Goal: Find specific page/section: Find specific page/section

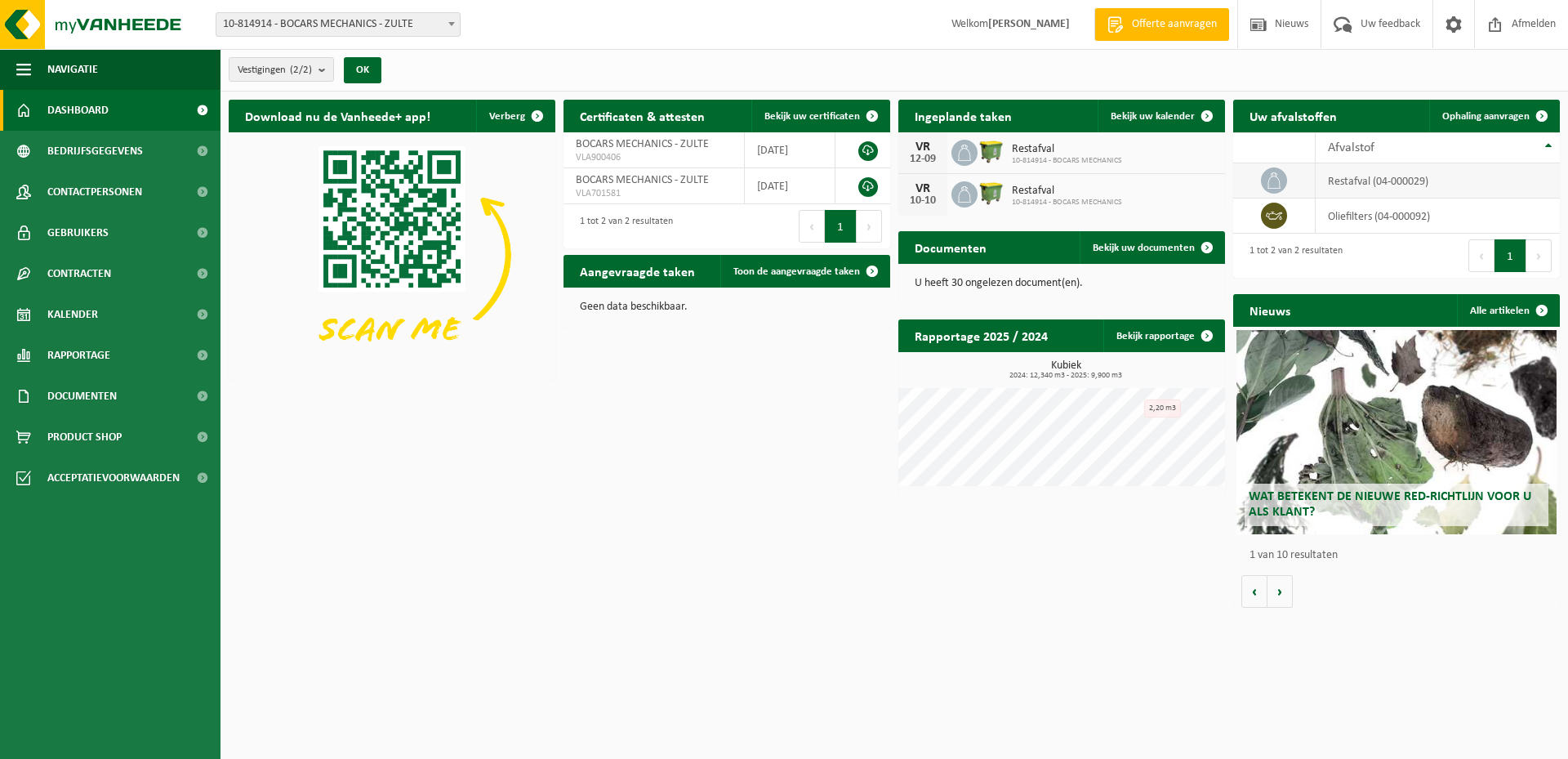
click at [1376, 182] on td "restafval (04-000029)" at bounding box center [1438, 180] width 245 height 35
click at [1277, 184] on icon at bounding box center [1274, 180] width 16 height 16
click at [26, 68] on span "button" at bounding box center [23, 70] width 14 height 41
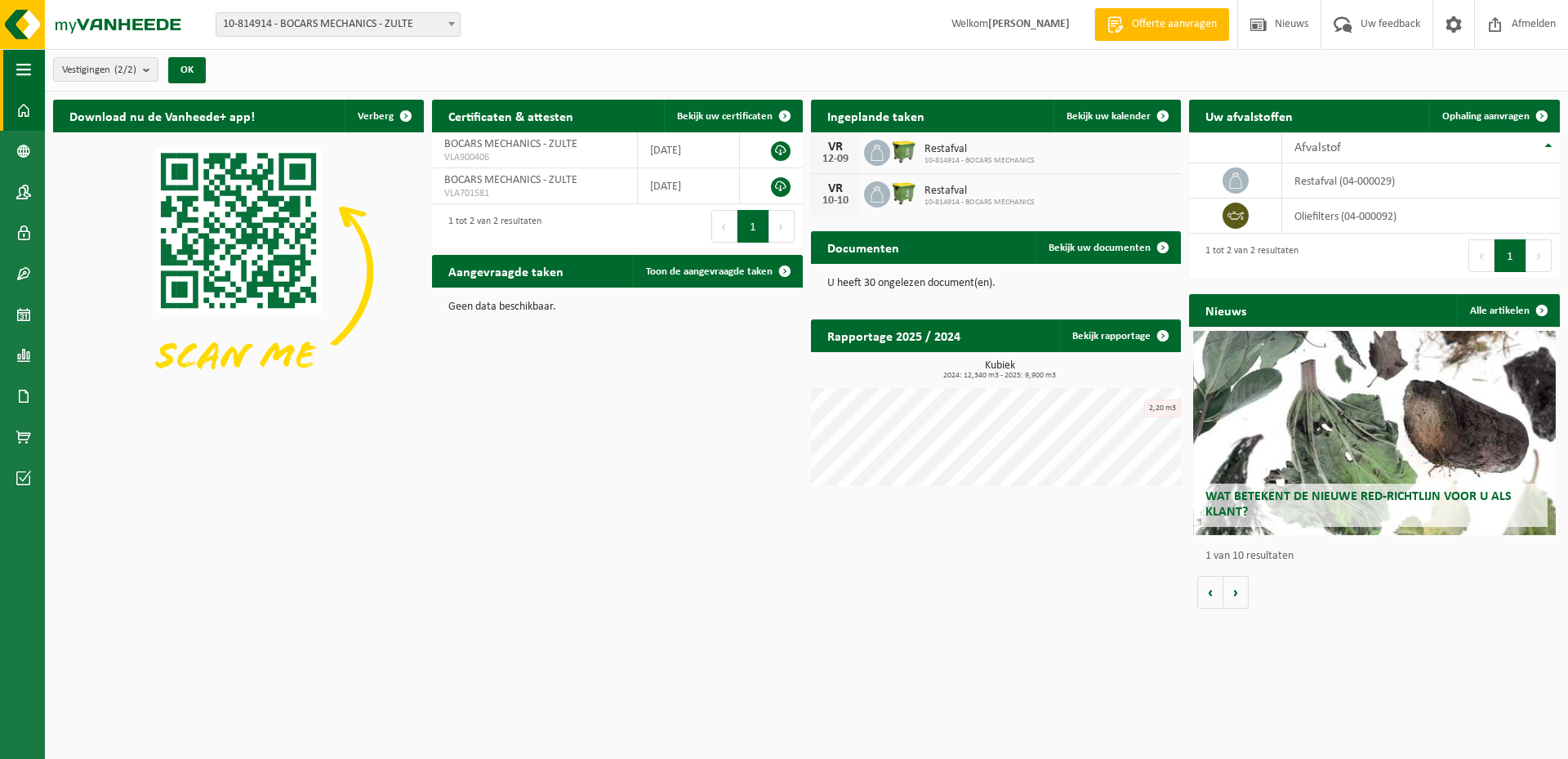
click at [26, 68] on span "button" at bounding box center [23, 70] width 14 height 41
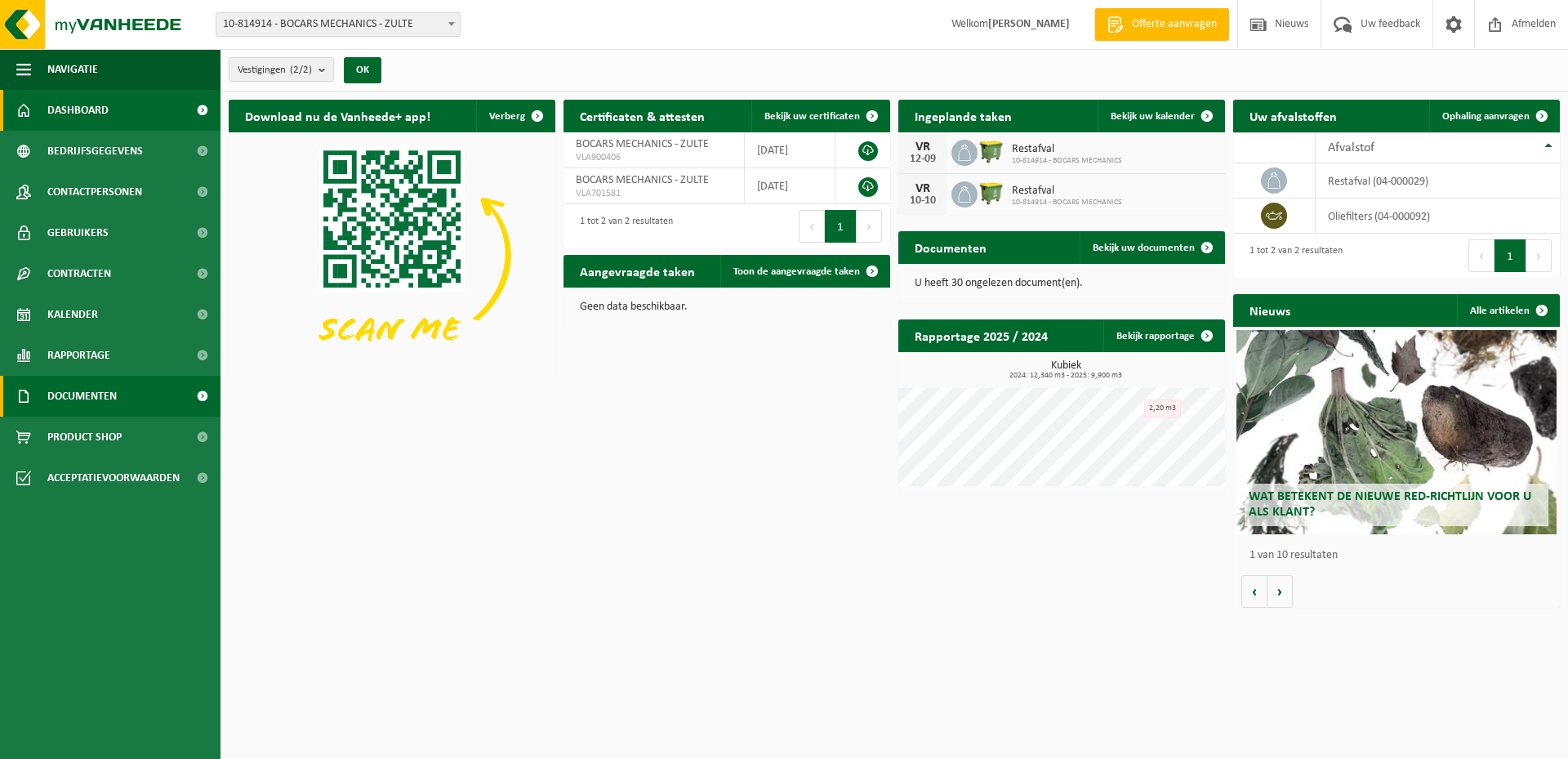
click at [162, 394] on link "Documenten" at bounding box center [110, 396] width 220 height 41
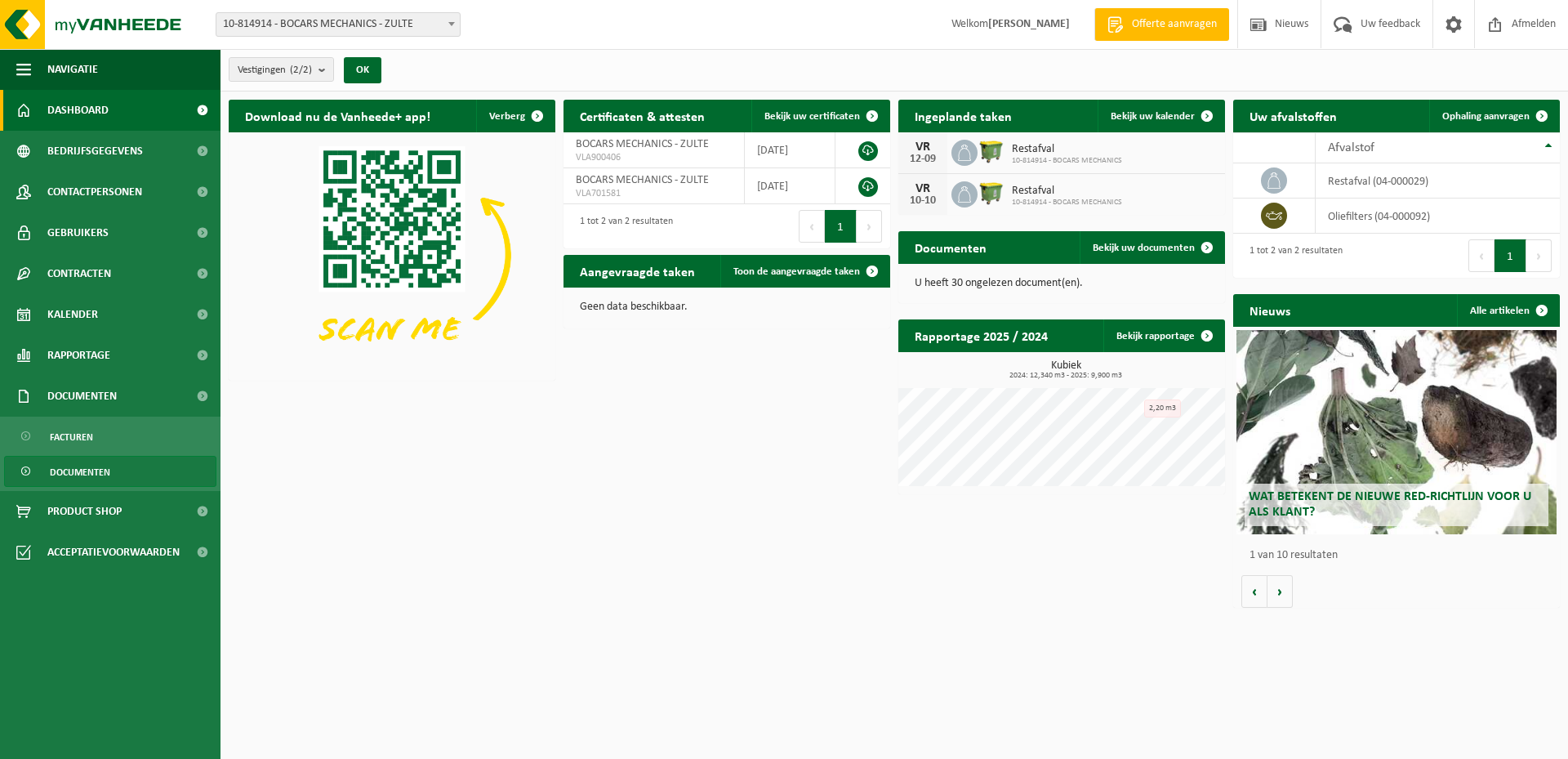
click at [98, 463] on span "Documenten" at bounding box center [80, 472] width 61 height 31
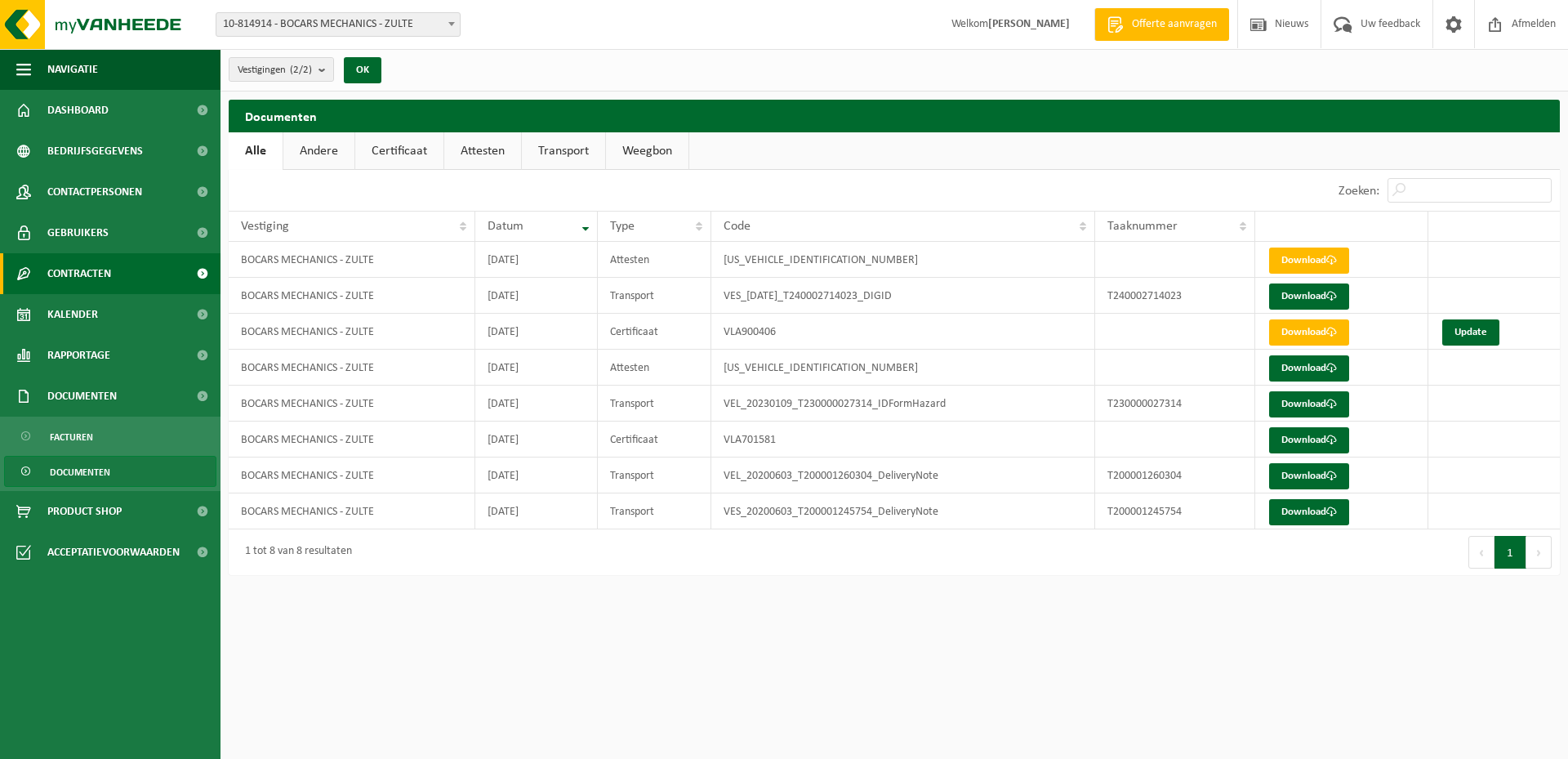
click at [139, 272] on link "Contracten" at bounding box center [110, 274] width 220 height 41
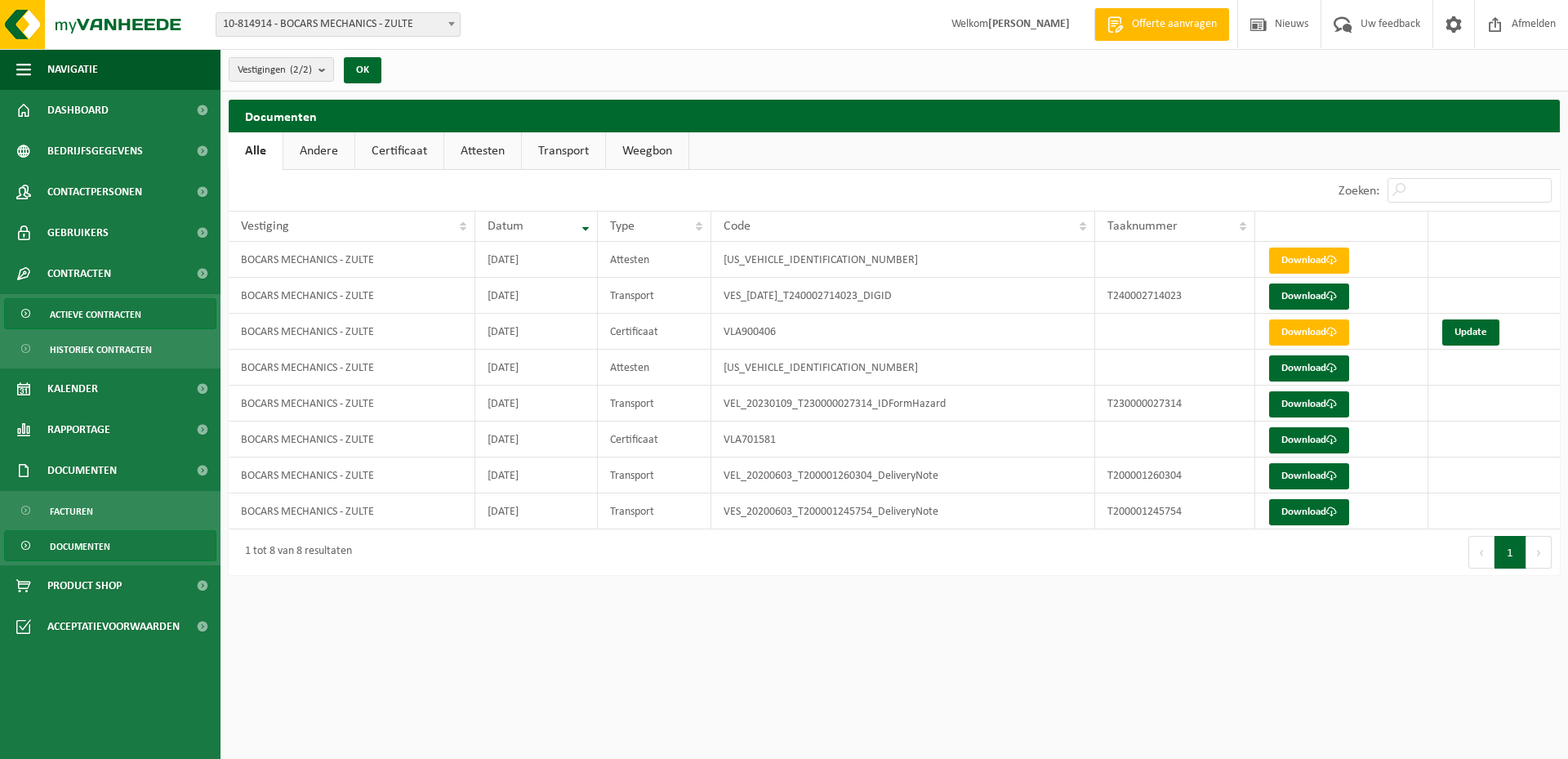
click at [131, 302] on span "Actieve contracten" at bounding box center [95, 314] width 92 height 31
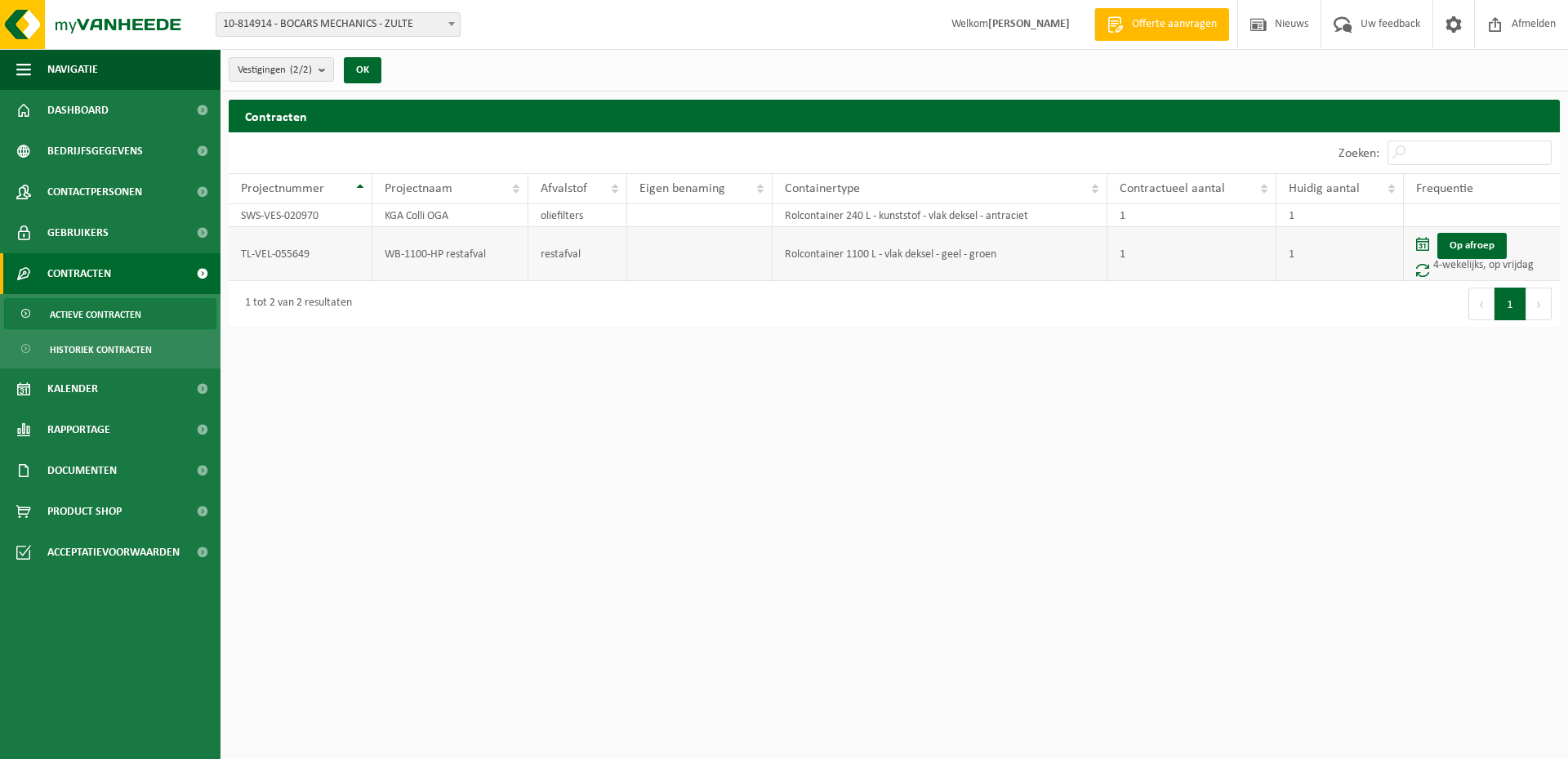
click at [593, 254] on td "restafval" at bounding box center [577, 254] width 99 height 54
click at [1223, 255] on td "1" at bounding box center [1191, 254] width 169 height 54
click at [279, 262] on td "TL-VEL-055649" at bounding box center [300, 254] width 144 height 54
click at [275, 250] on td "TL-VEL-055649" at bounding box center [300, 254] width 144 height 54
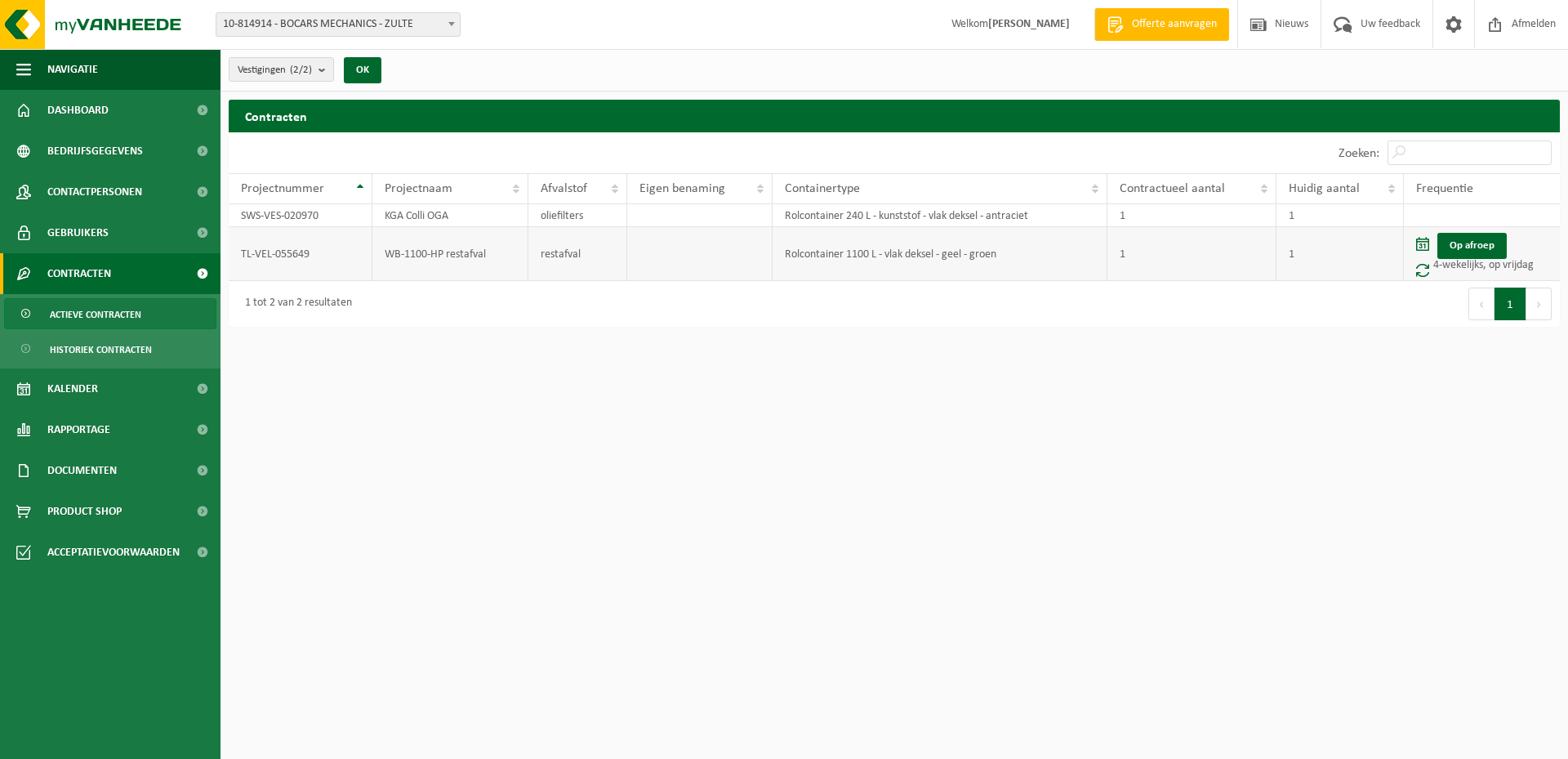
click at [275, 250] on td "TL-VEL-055649" at bounding box center [300, 254] width 144 height 54
click at [62, 96] on span "Dashboard" at bounding box center [78, 111] width 62 height 41
